Goal: Check status: Check status

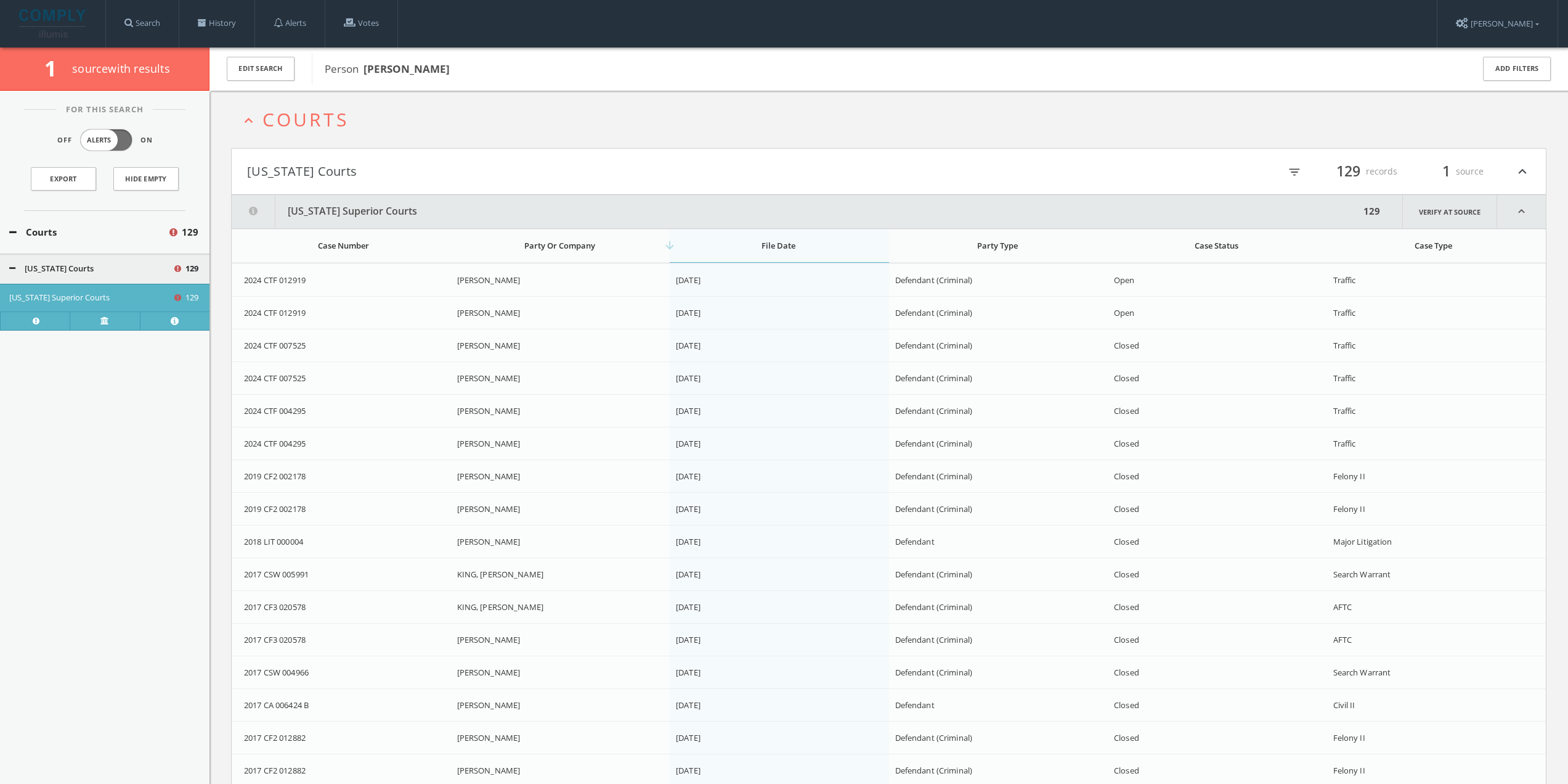
click at [783, 256] on th "arrow_downward File Date" at bounding box center [779, 245] width 219 height 34
click at [777, 254] on th "arrow_upward File Date" at bounding box center [779, 245] width 219 height 34
click at [733, 247] on div "arrow_downward File Date" at bounding box center [779, 245] width 206 height 11
click at [221, 28] on link "History" at bounding box center [217, 24] width 75 height 47
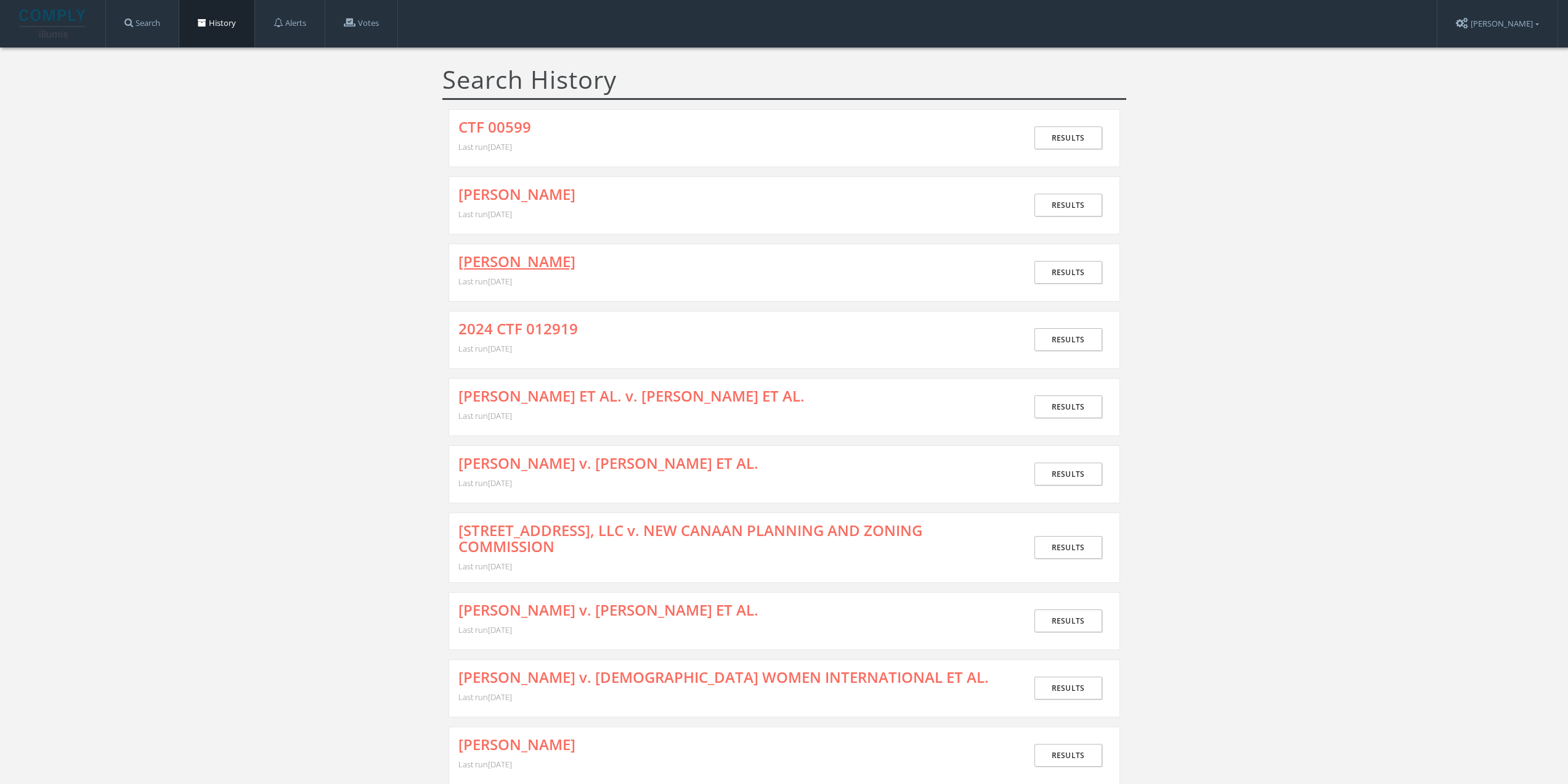
click at [517, 262] on link "[PERSON_NAME]" at bounding box center [517, 262] width 117 height 16
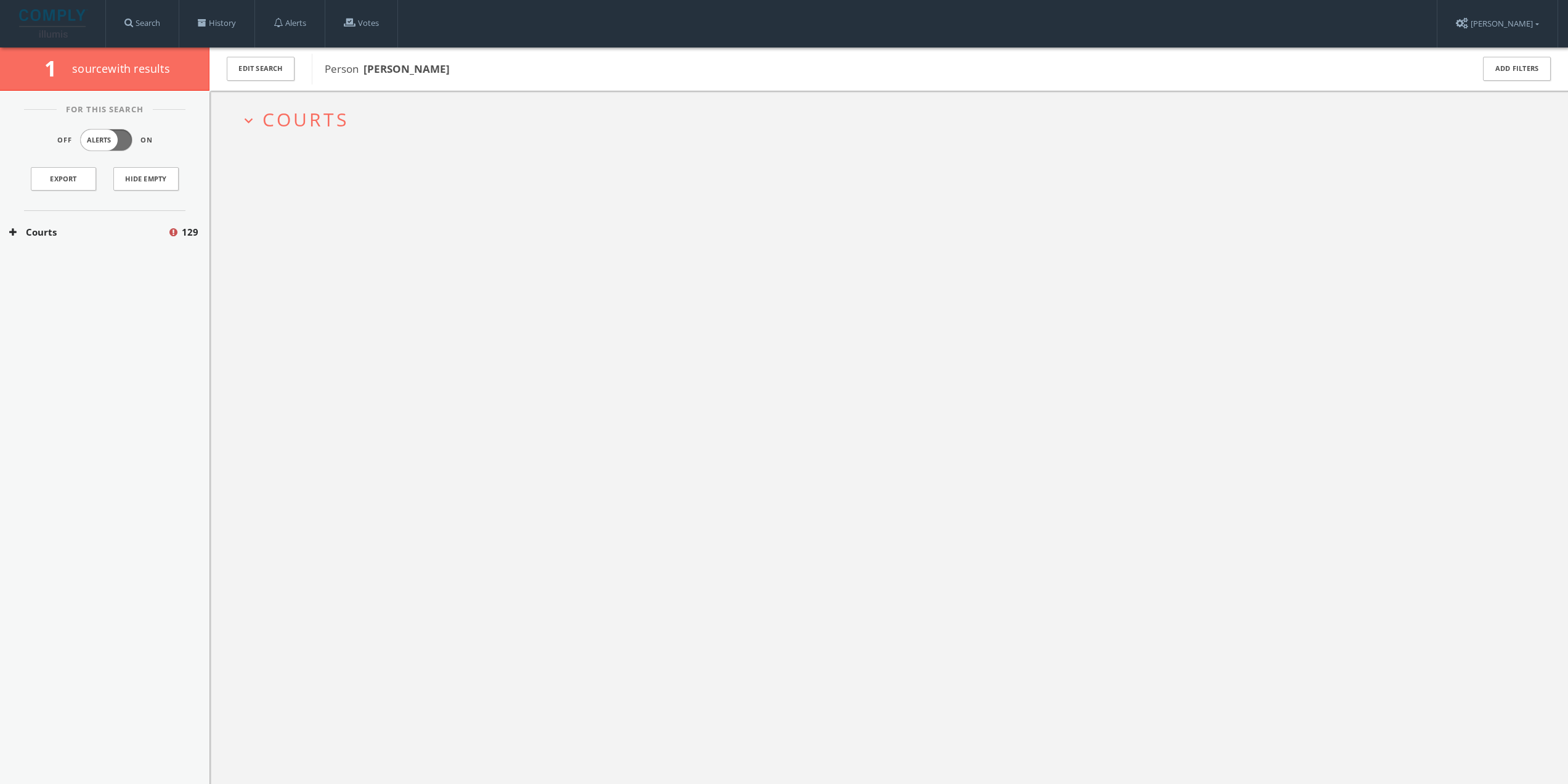
click at [278, 115] on span "Courts" at bounding box center [305, 119] width 86 height 25
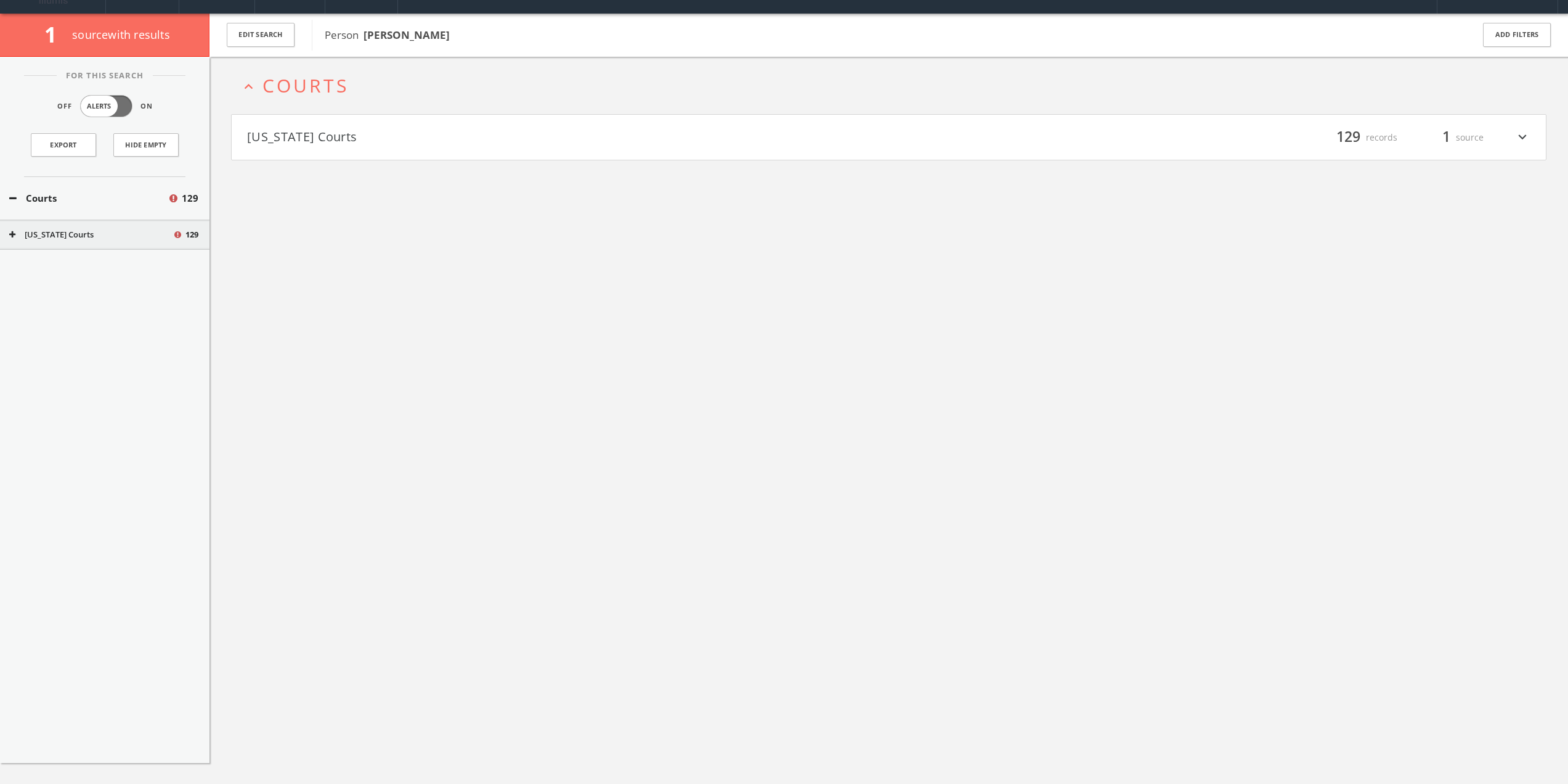
click at [319, 151] on h4 "[US_STATE] Courts filter_list 129 records 1 source expand_more" at bounding box center [889, 137] width 1314 height 46
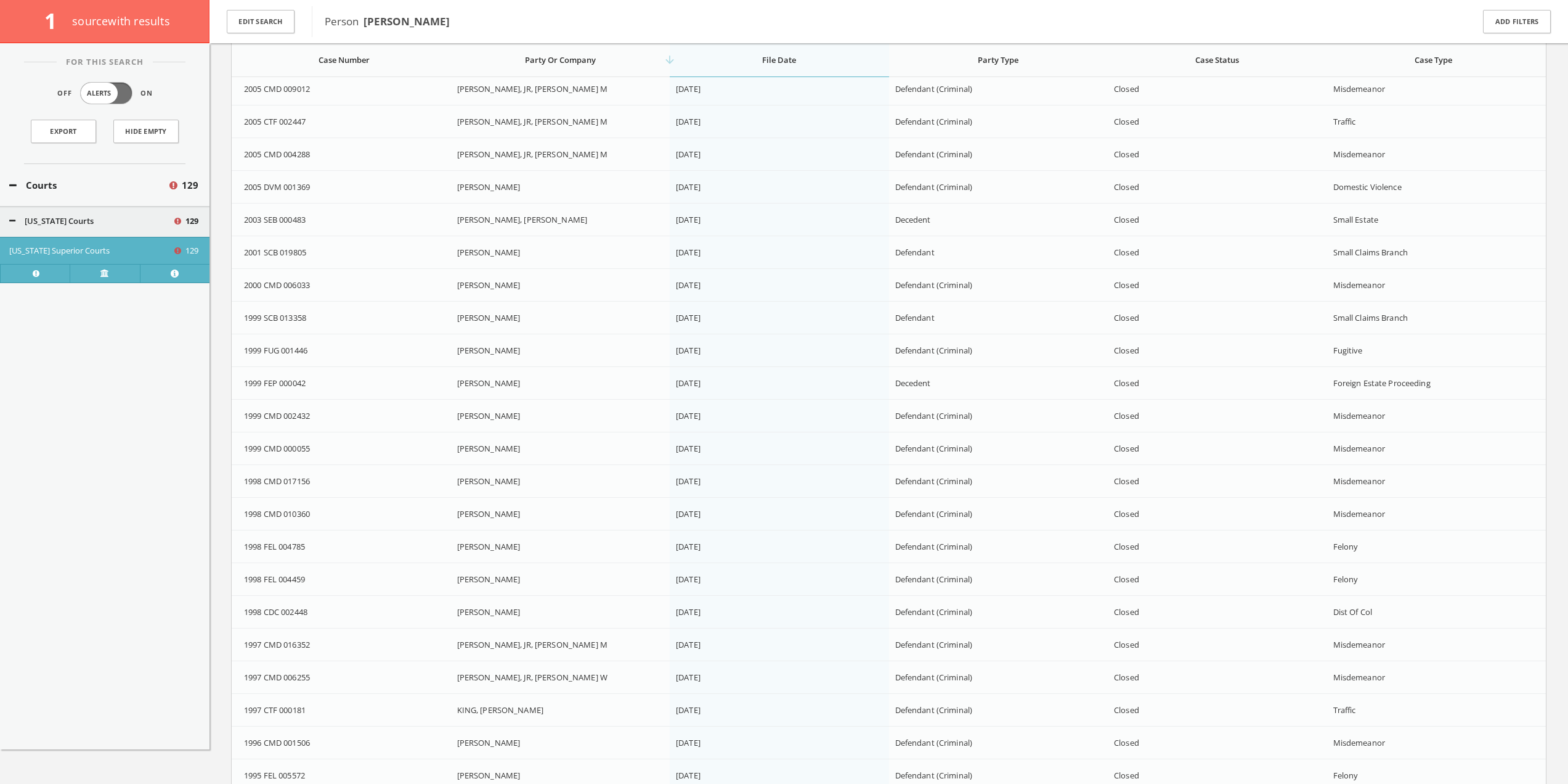
scroll to position [1417, 0]
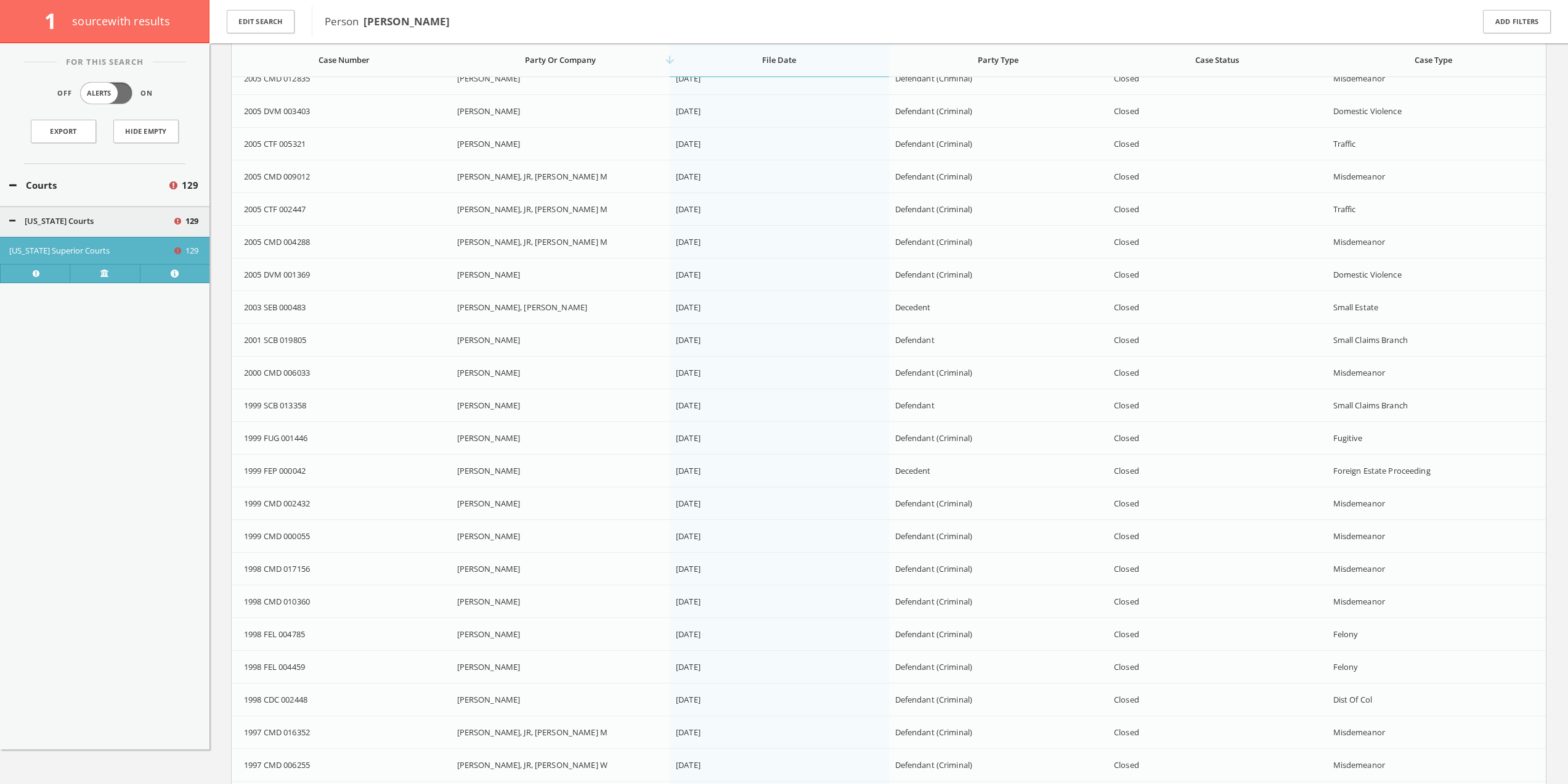
click at [1568, 333] on html "Search History Alerts Votes Eri Matraku Edit Profile Change Password Security H…" at bounding box center [784, 372] width 1568 height 3578
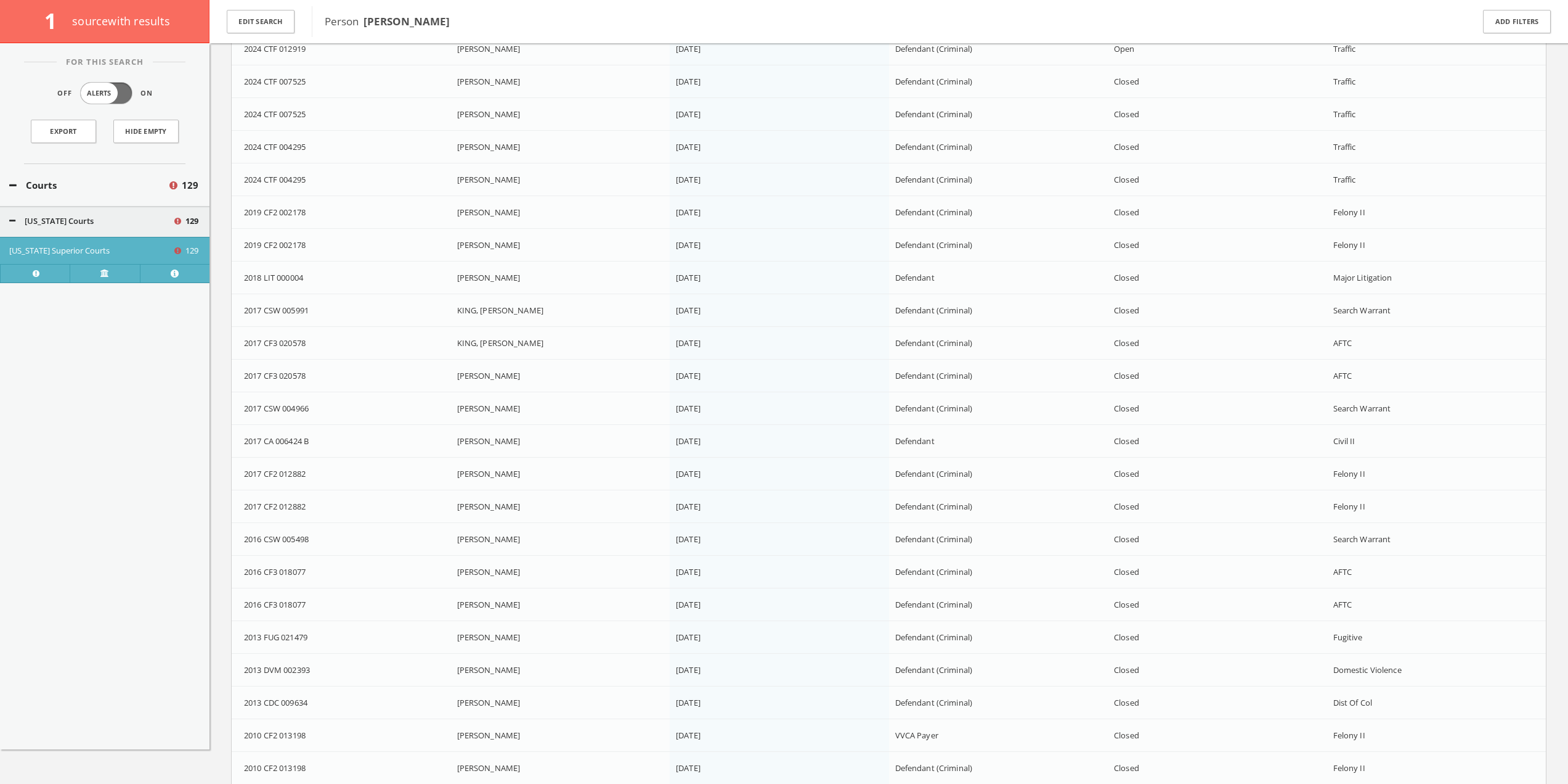
scroll to position [0, 0]
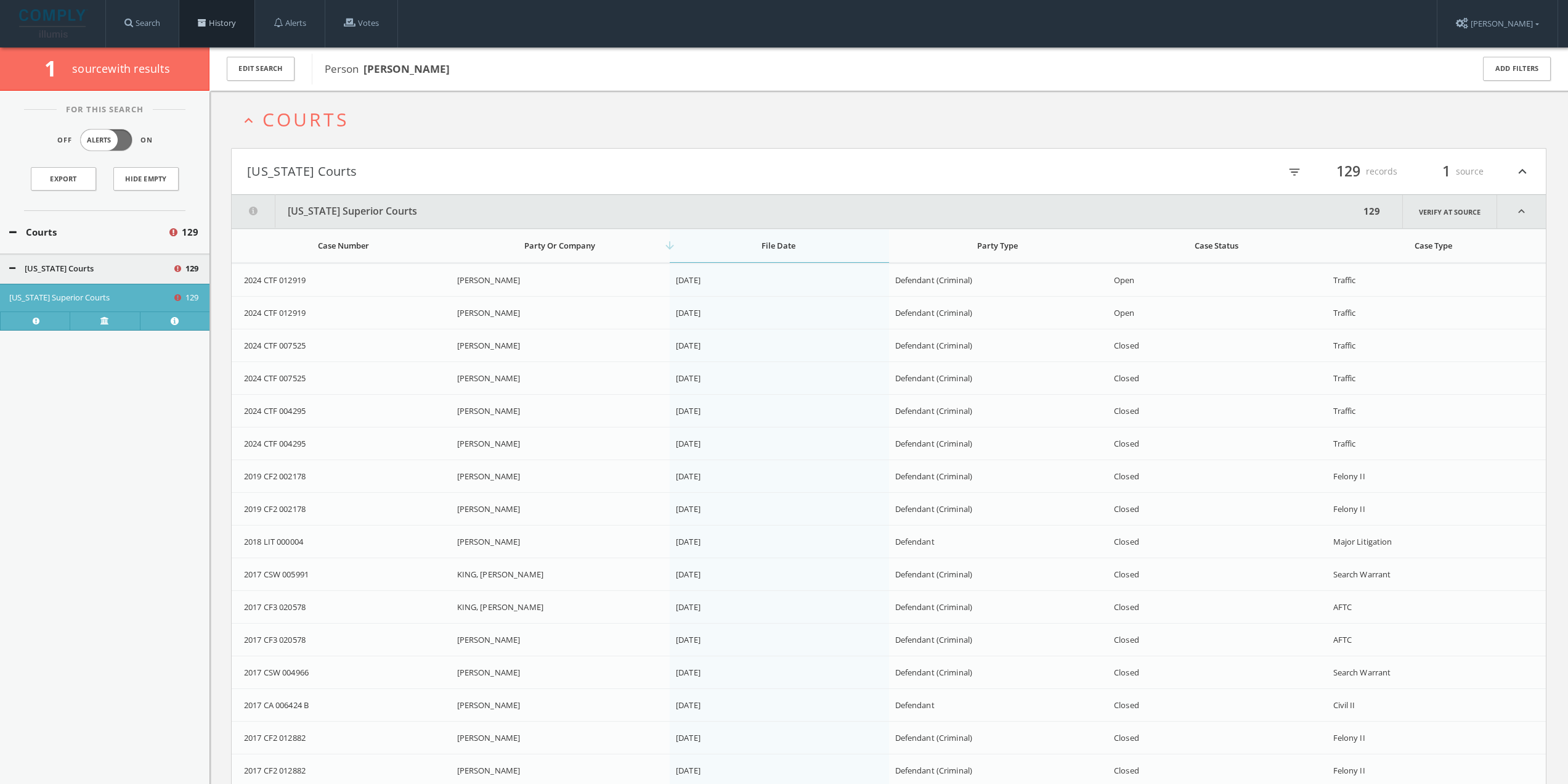
click at [231, 24] on link "History" at bounding box center [217, 24] width 75 height 47
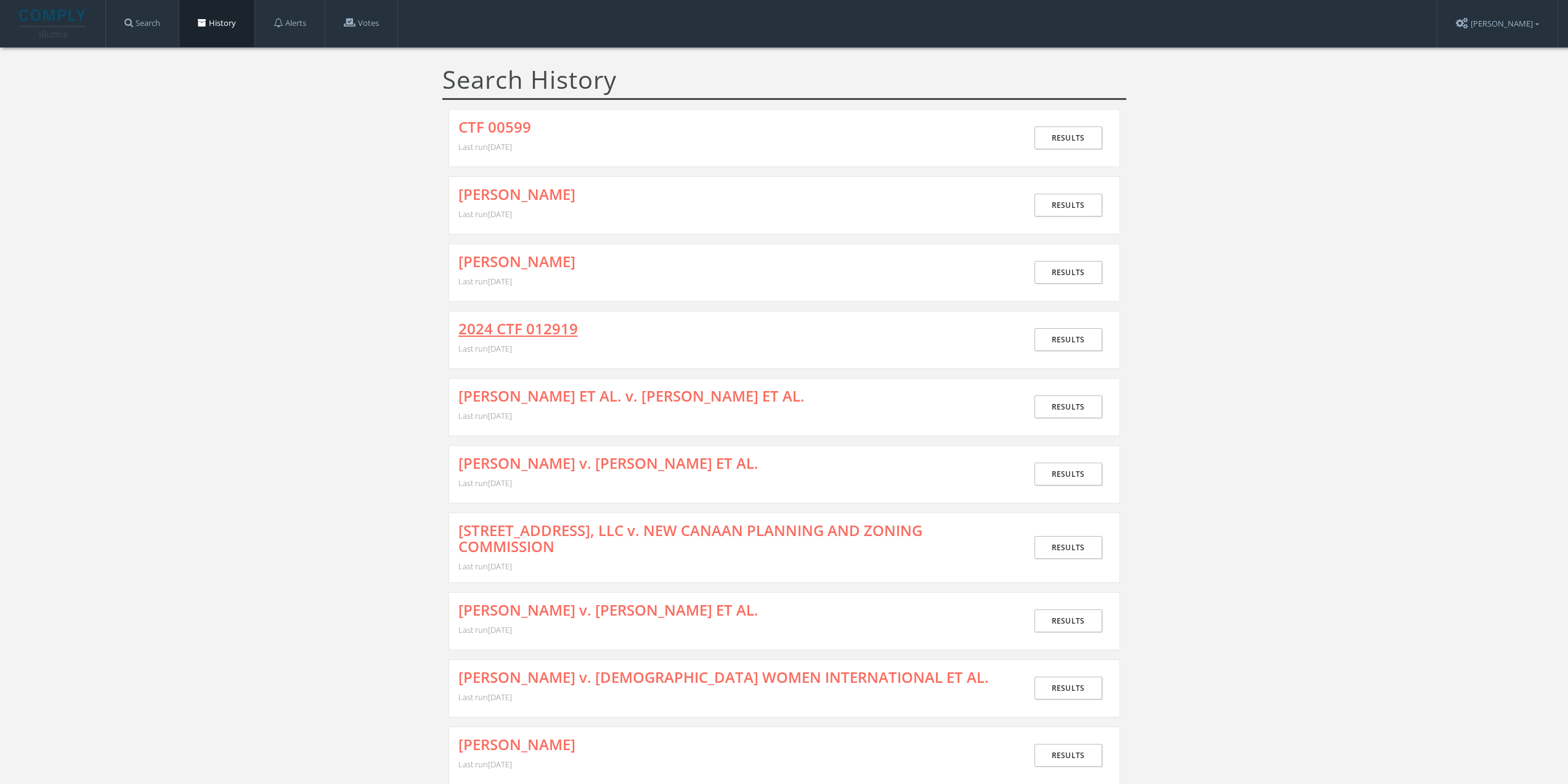
click at [533, 322] on link "2024 CTF 012919" at bounding box center [518, 328] width 119 height 16
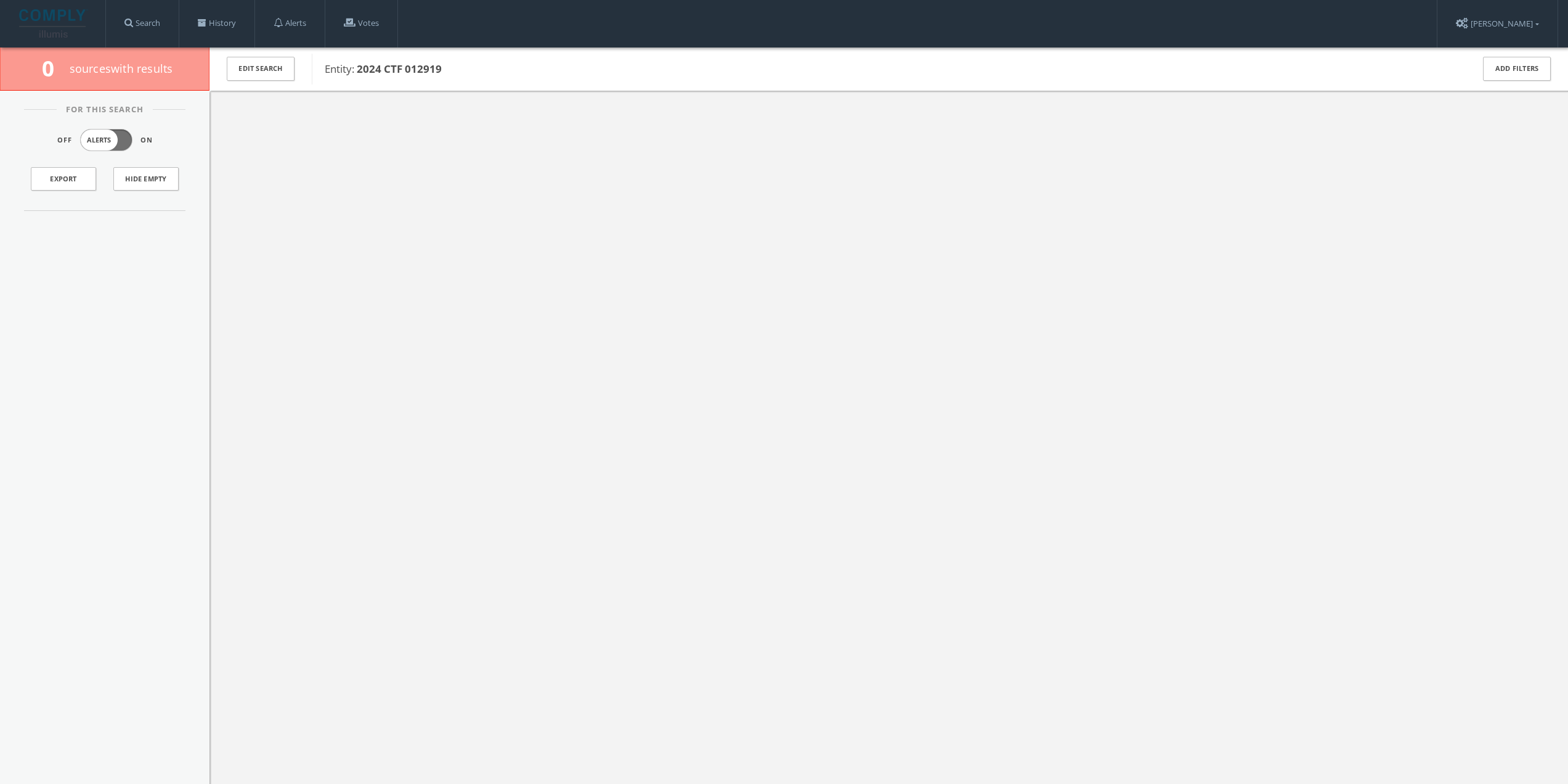
click at [393, 70] on b "2024 CTF 012919" at bounding box center [399, 68] width 85 height 14
click at [125, 219] on div "For This Search Off Alerts On Export Hide Empty" at bounding box center [104, 443] width 210 height 706
